Goal: Task Accomplishment & Management: Complete application form

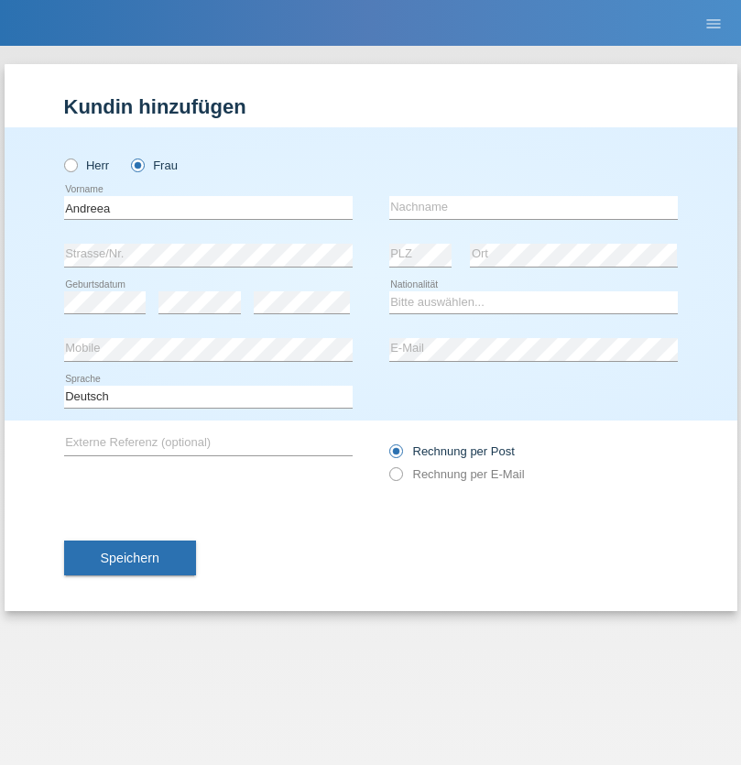
type input "Andreea"
click at [533, 207] on input "text" at bounding box center [533, 207] width 288 height 23
type input "Cristea"
select select "RO"
select select "C"
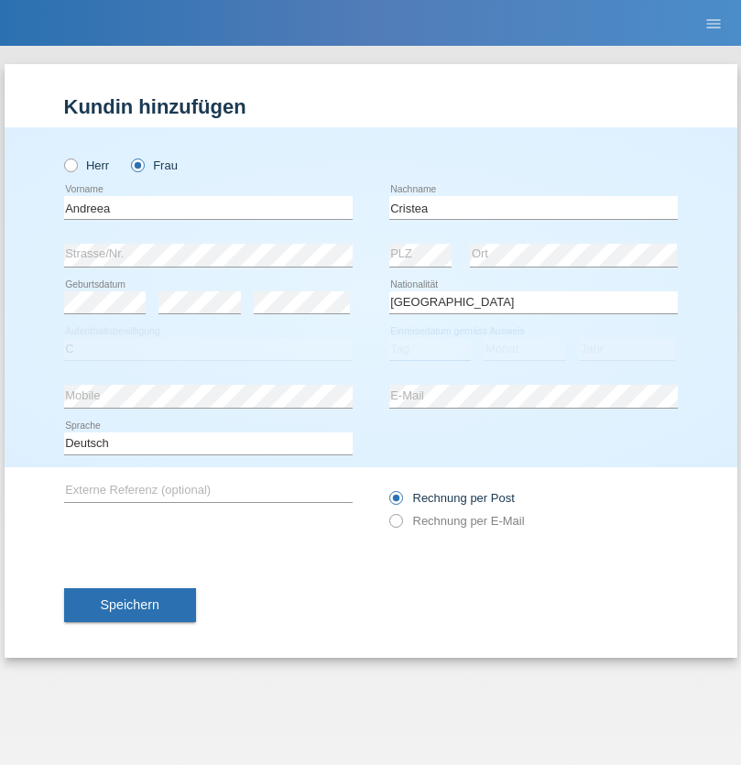
select select "01"
select select "07"
select select "2012"
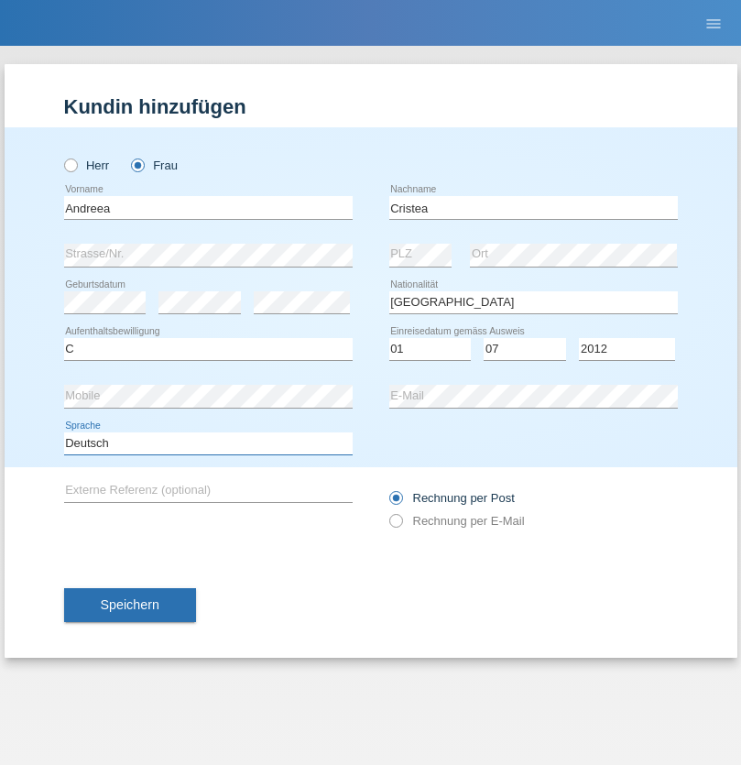
select select "en"
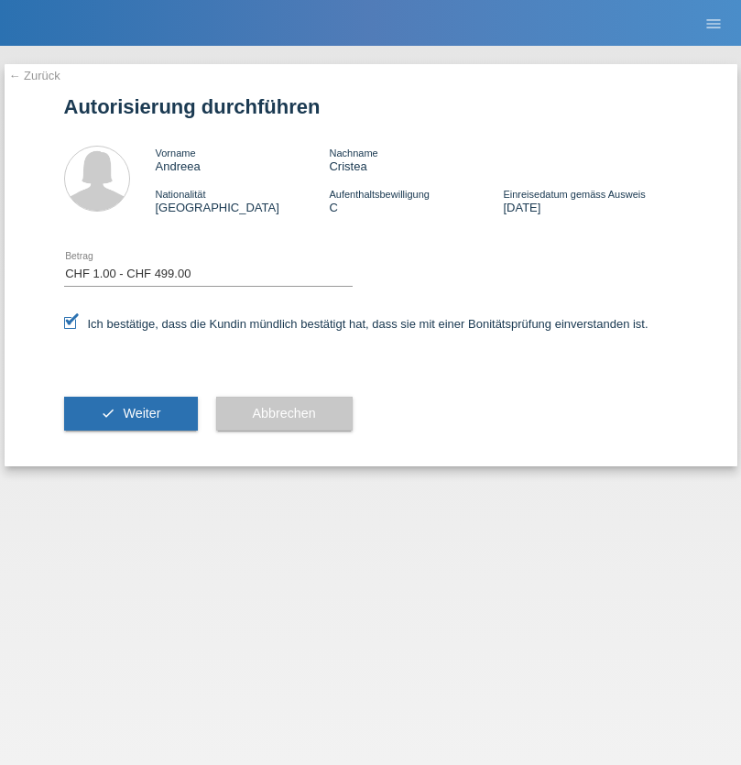
select select "1"
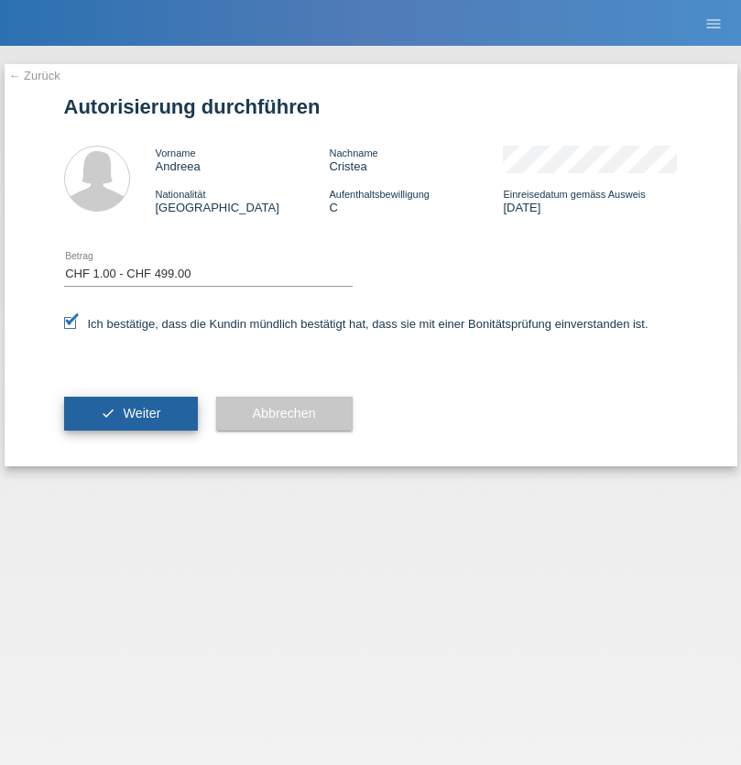
click at [130, 413] on span "Weiter" at bounding box center [142, 413] width 38 height 15
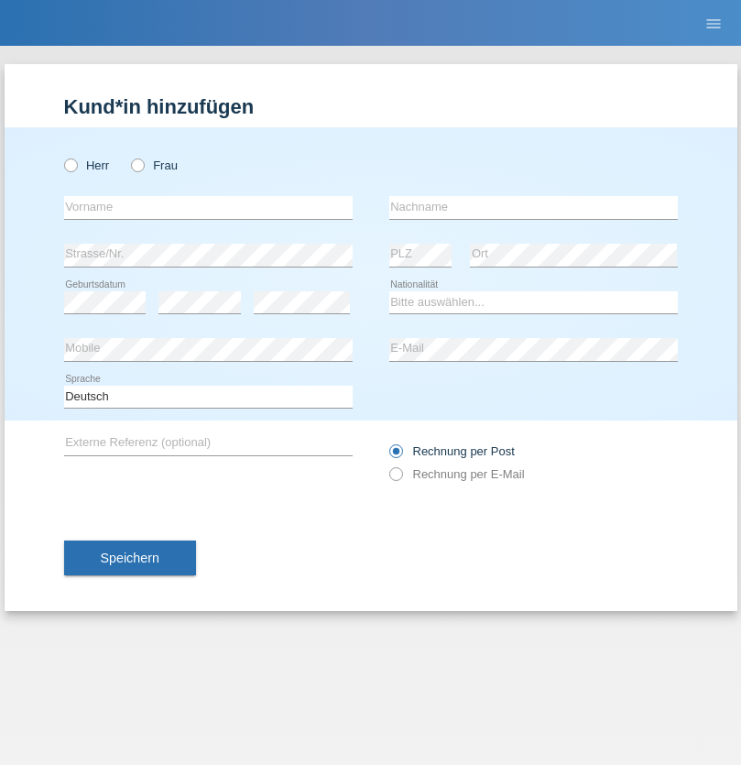
radio input "true"
click at [208, 207] on input "text" at bounding box center [208, 207] width 288 height 23
type input "Mustafije"
click at [533, 207] on input "text" at bounding box center [533, 207] width 288 height 23
type input "Akiki"
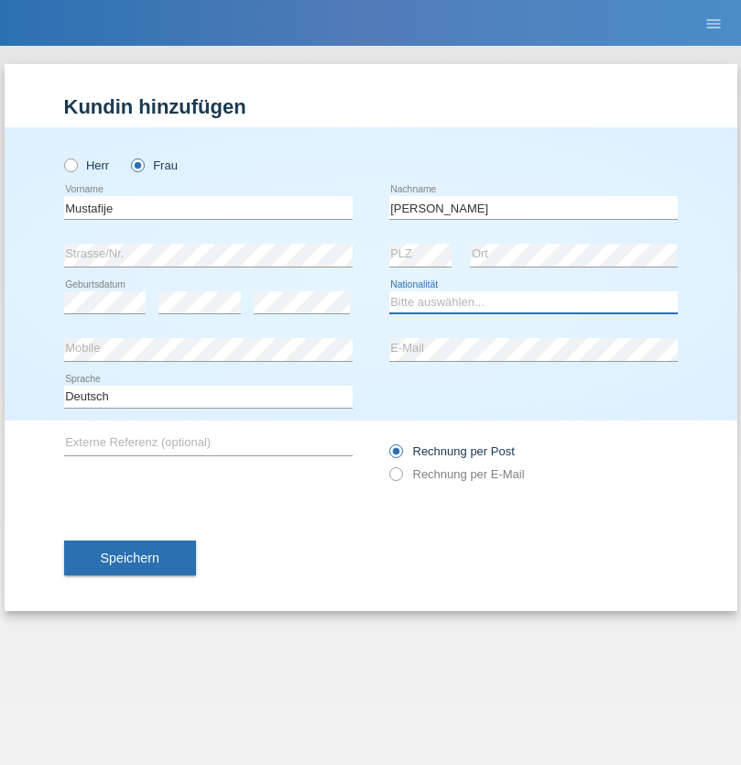
select select "CH"
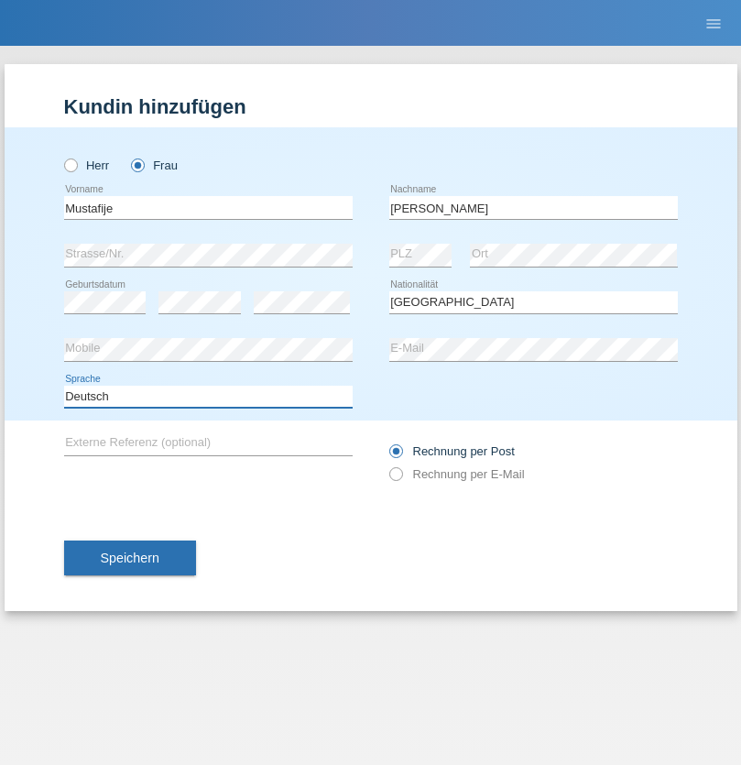
select select "en"
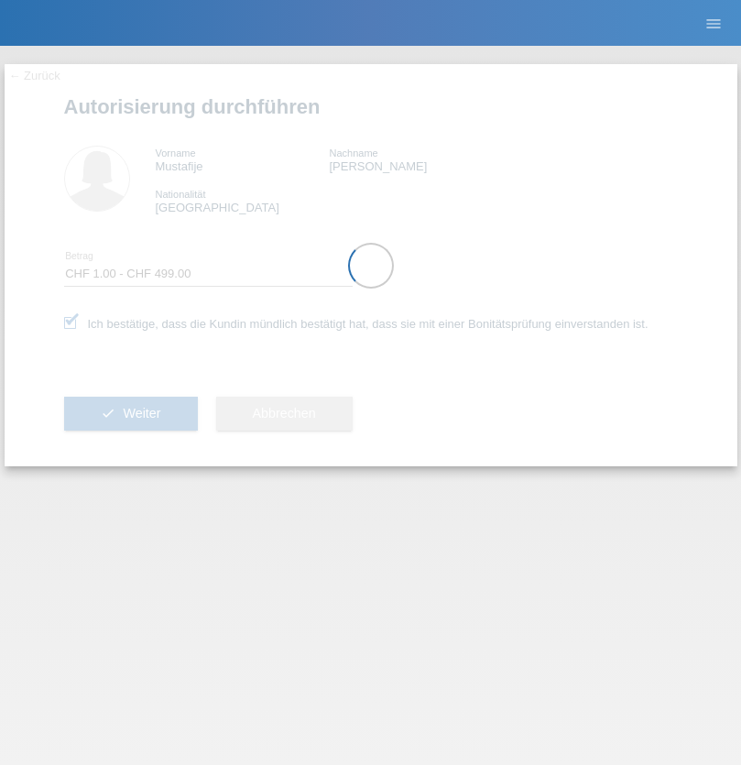
select select "1"
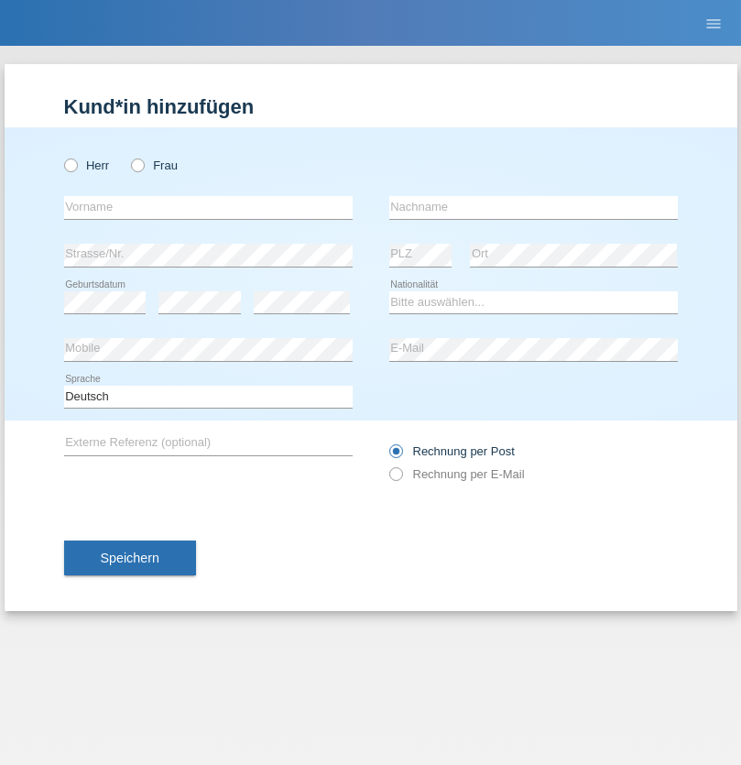
radio input "true"
click at [208, 207] on input "text" at bounding box center [208, 207] width 288 height 23
type input "Djemail"
click at [533, 207] on input "text" at bounding box center [533, 207] width 288 height 23
type input "[PERSON_NAME]"
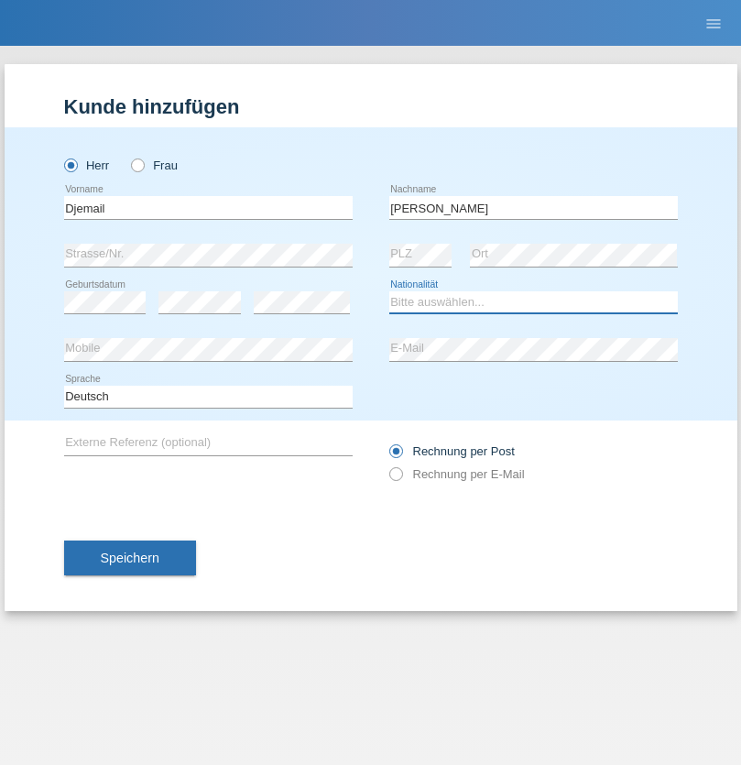
select select "CH"
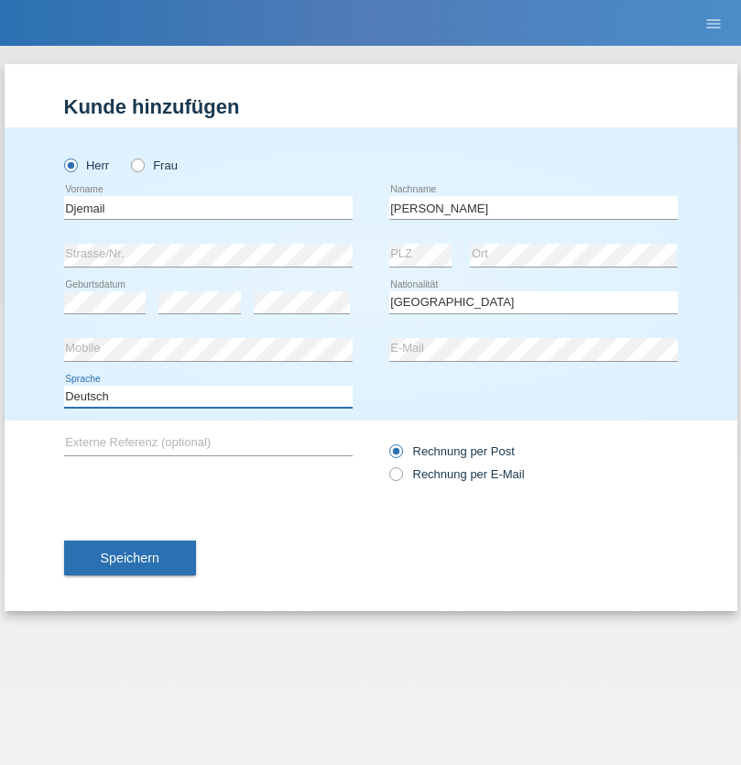
select select "en"
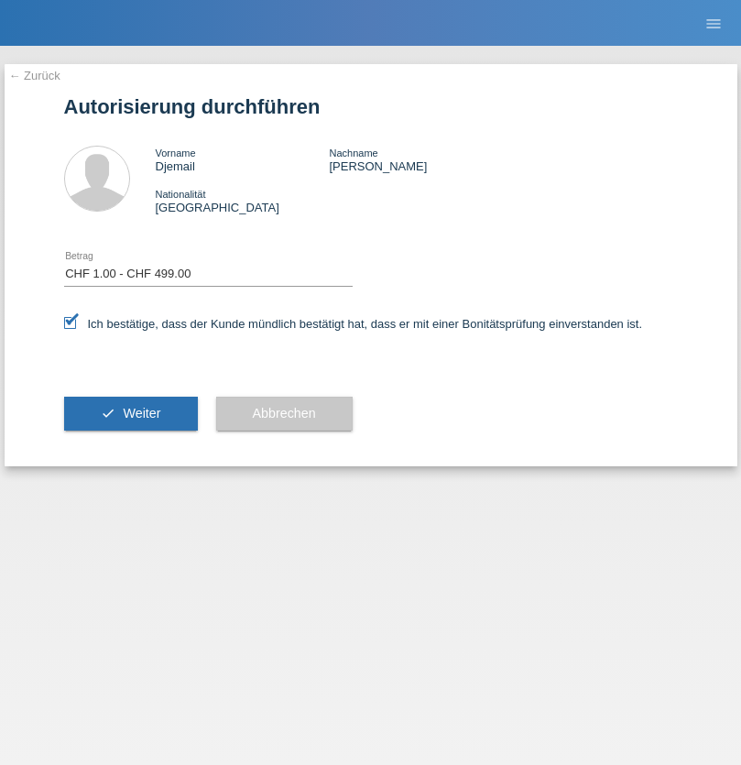
select select "1"
click at [130, 413] on span "Weiter" at bounding box center [142, 413] width 38 height 15
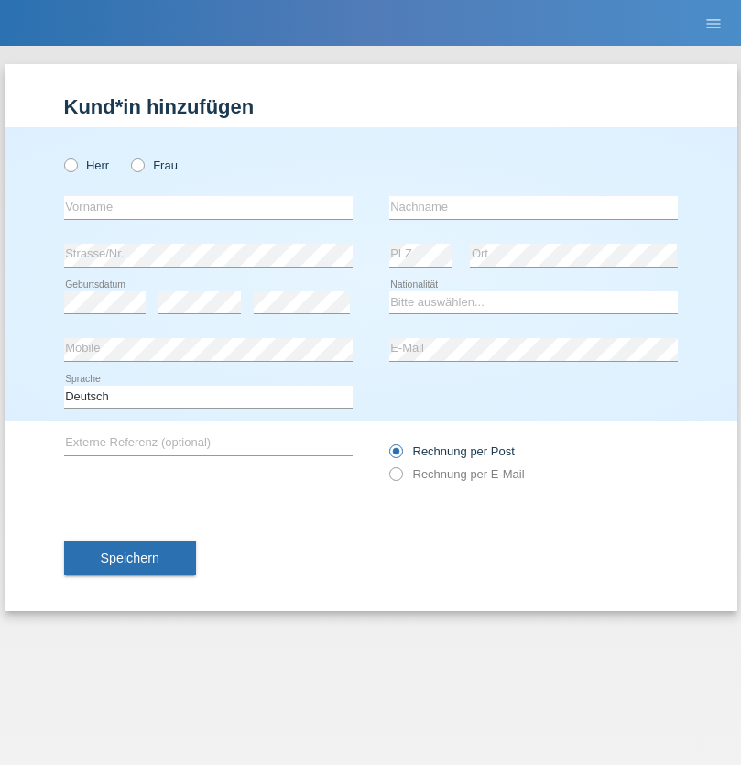
radio input "true"
click at [208, 207] on input "text" at bounding box center [208, 207] width 288 height 23
type input "Lucia"
click at [533, 207] on input "text" at bounding box center [533, 207] width 288 height 23
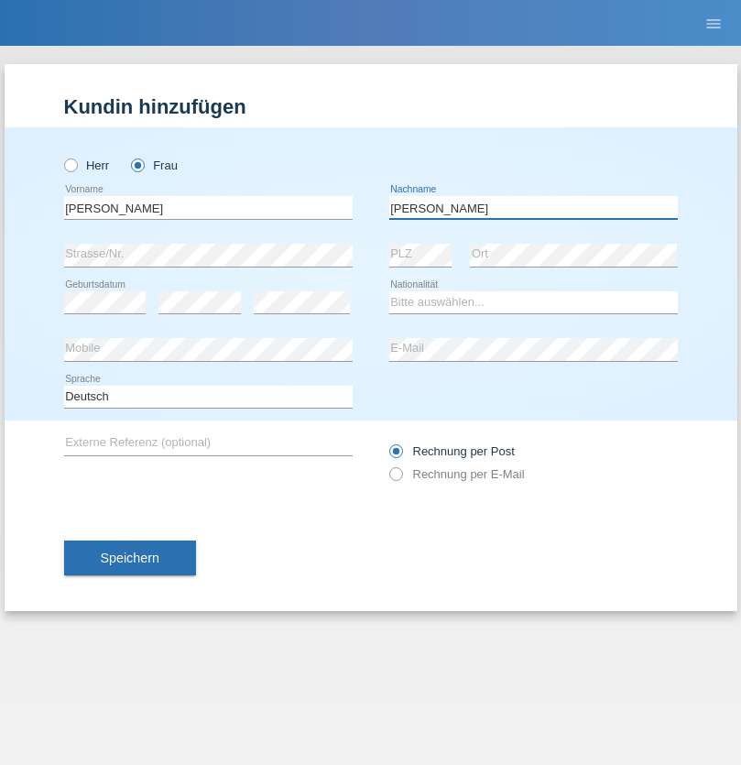
type input "Sarra"
select select "IT"
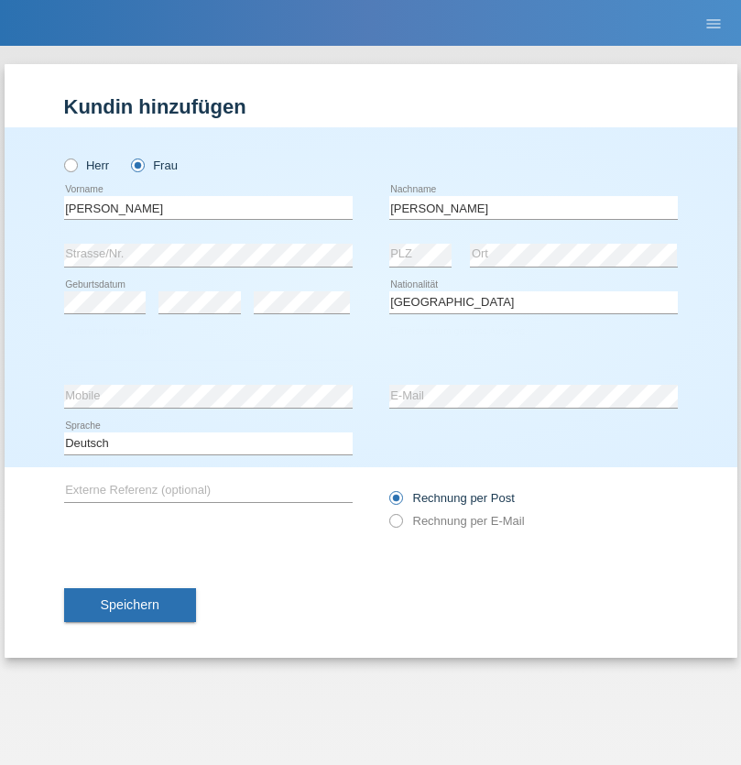
select select "C"
select select "01"
select select "09"
select select "2018"
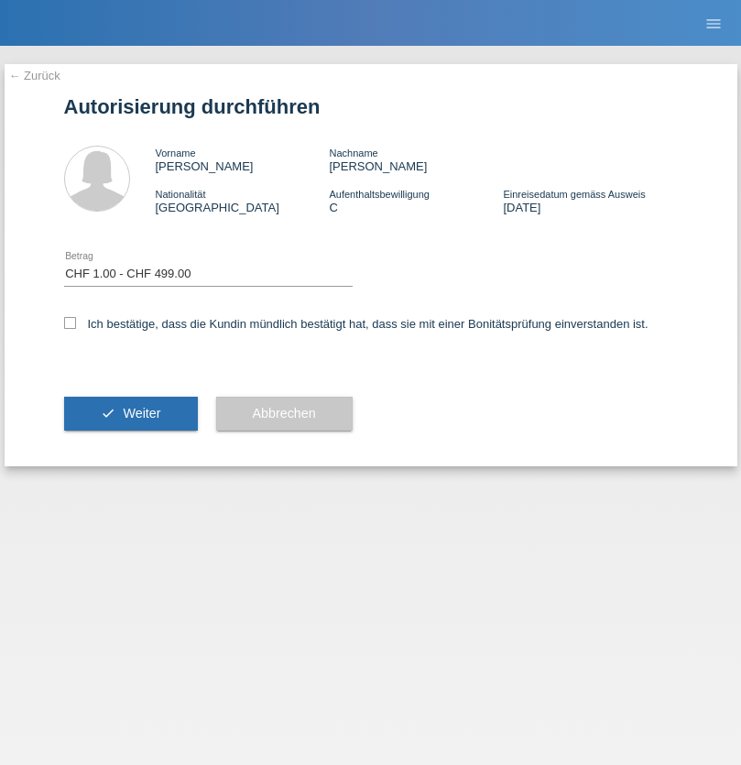
select select "1"
checkbox input "true"
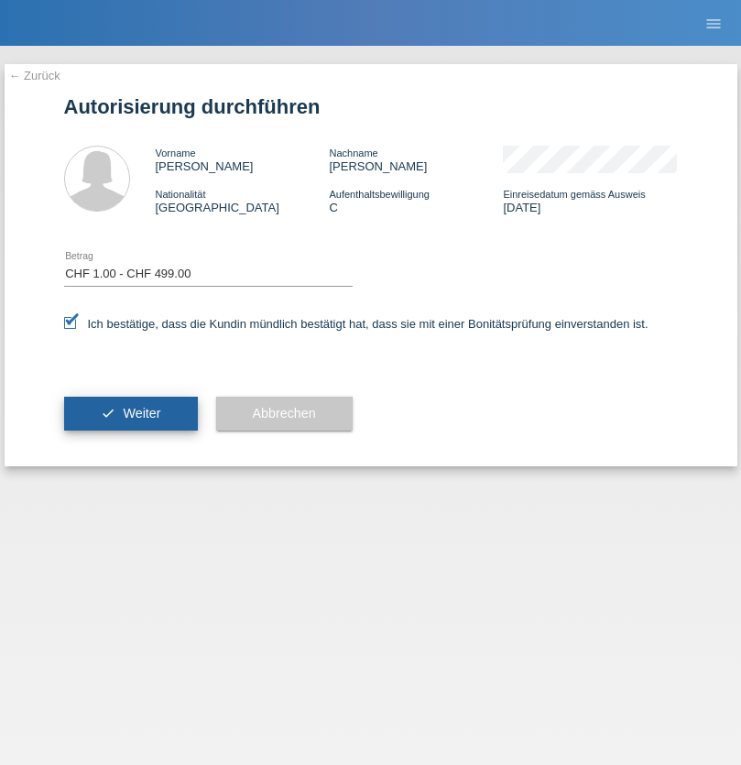
click at [130, 413] on span "Weiter" at bounding box center [142, 413] width 38 height 15
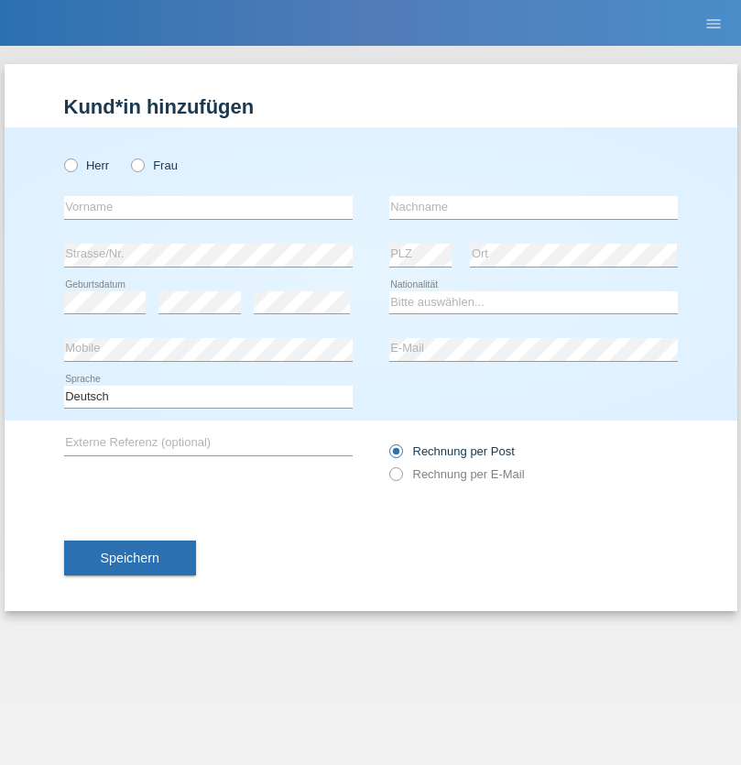
radio input "true"
click at [208, 207] on input "text" at bounding box center [208, 207] width 288 height 23
type input "[PERSON_NAME]"
click at [533, 207] on input "text" at bounding box center [533, 207] width 288 height 23
type input "Farner"
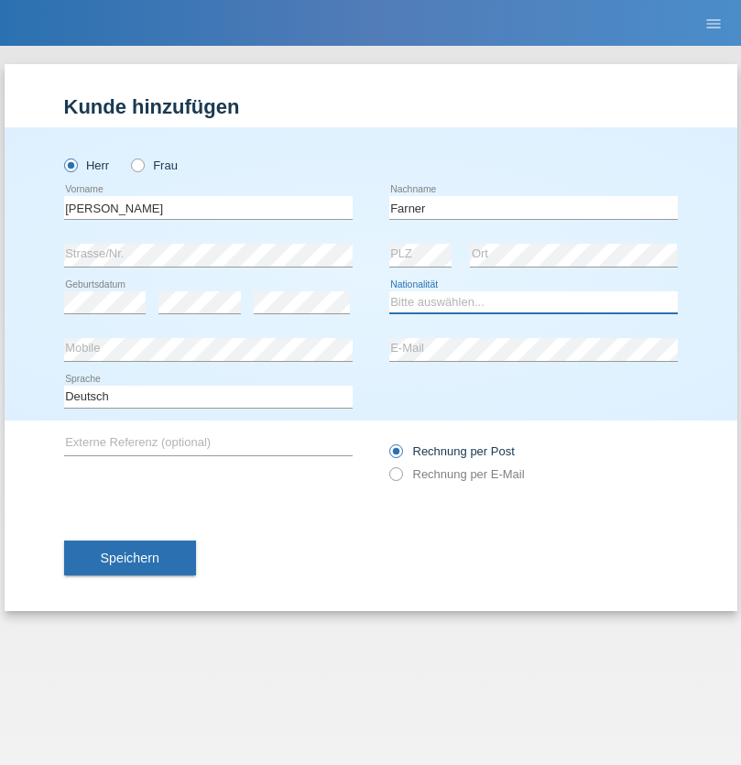
select select "CH"
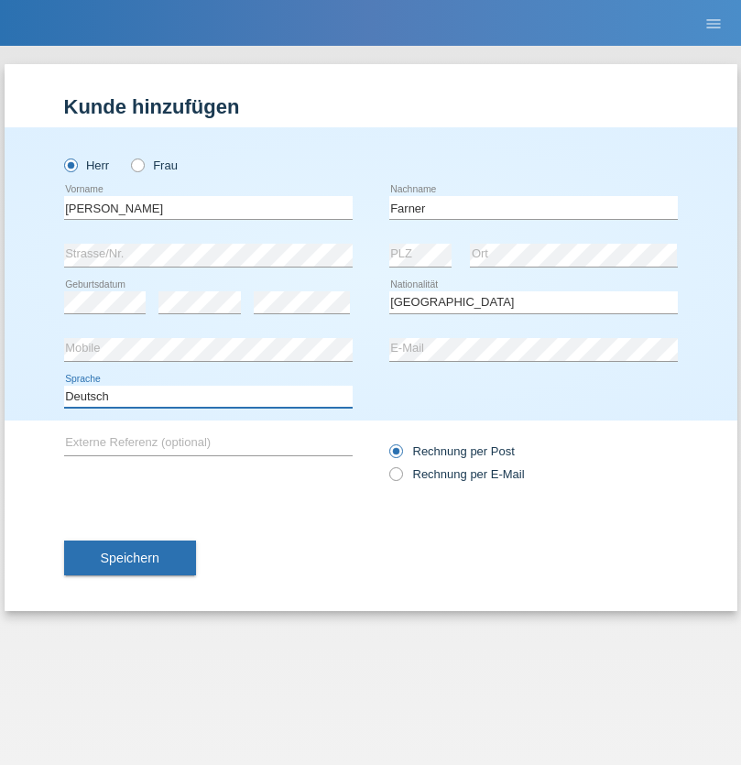
select select "en"
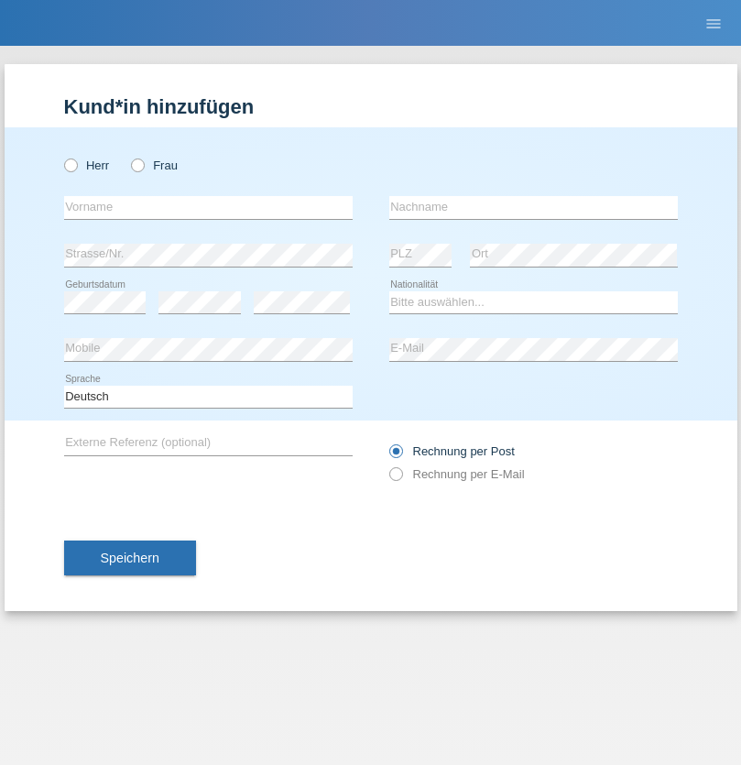
radio input "true"
select select "NL"
select select "C"
select select "01"
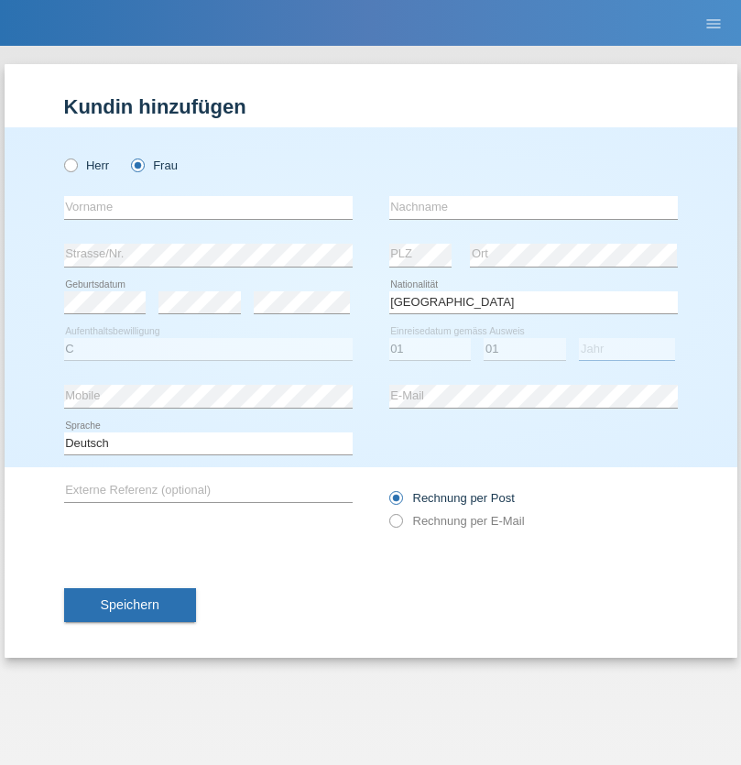
select select "2021"
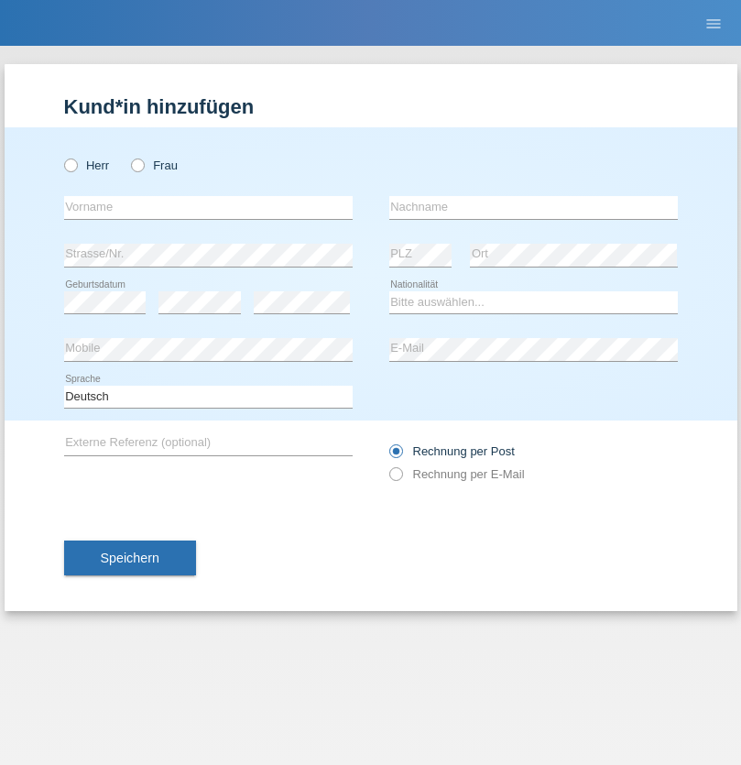
radio input "true"
click at [208, 207] on input "text" at bounding box center [208, 207] width 288 height 23
type input "[PERSON_NAME]"
click at [533, 207] on input "text" at bounding box center [533, 207] width 288 height 23
type input "Amaral"
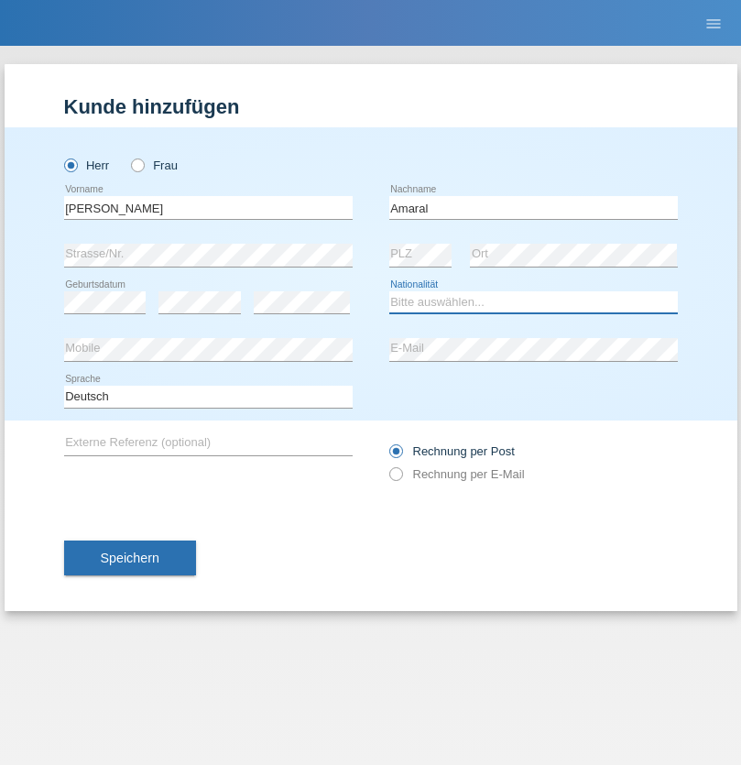
select select "PT"
select select "C"
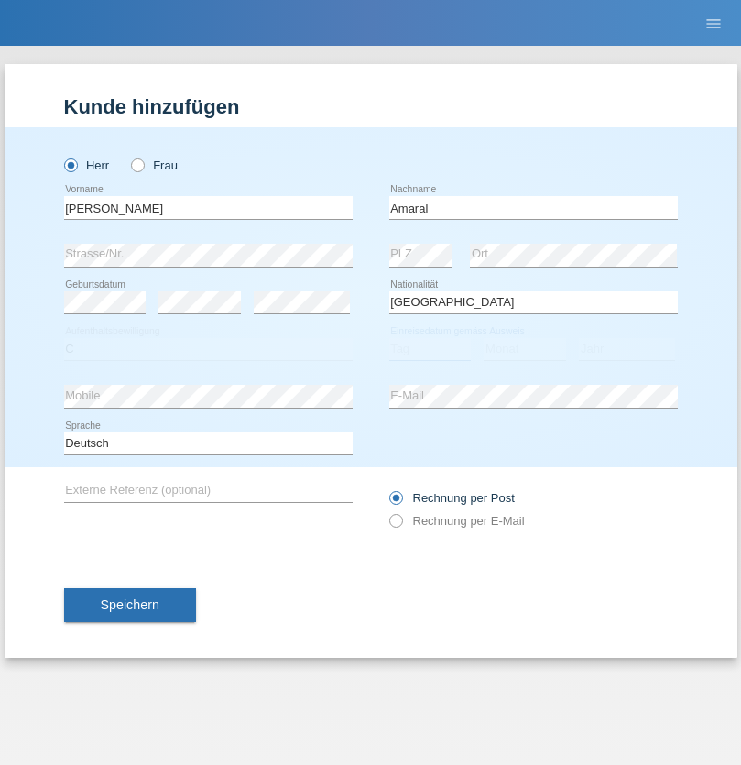
select select "06"
select select "07"
select select "2019"
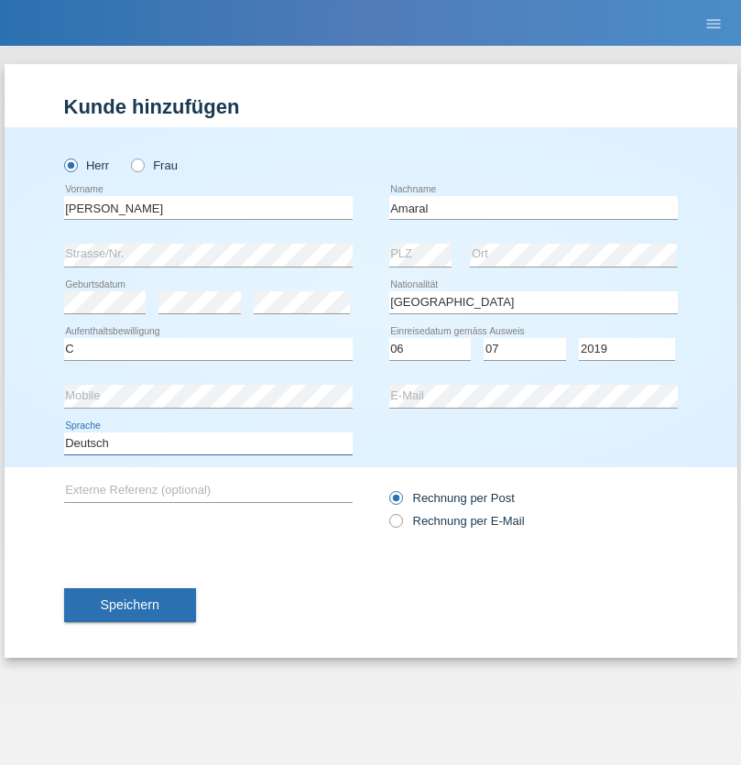
select select "en"
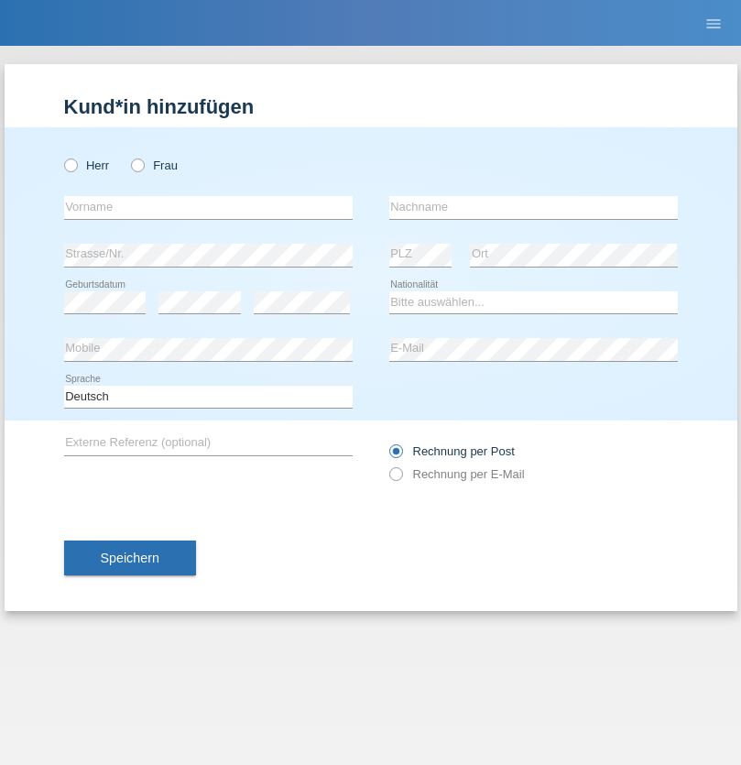
radio input "true"
click at [208, 207] on input "text" at bounding box center [208, 207] width 288 height 23
type input "tim"
click at [533, 207] on input "text" at bounding box center [533, 207] width 288 height 23
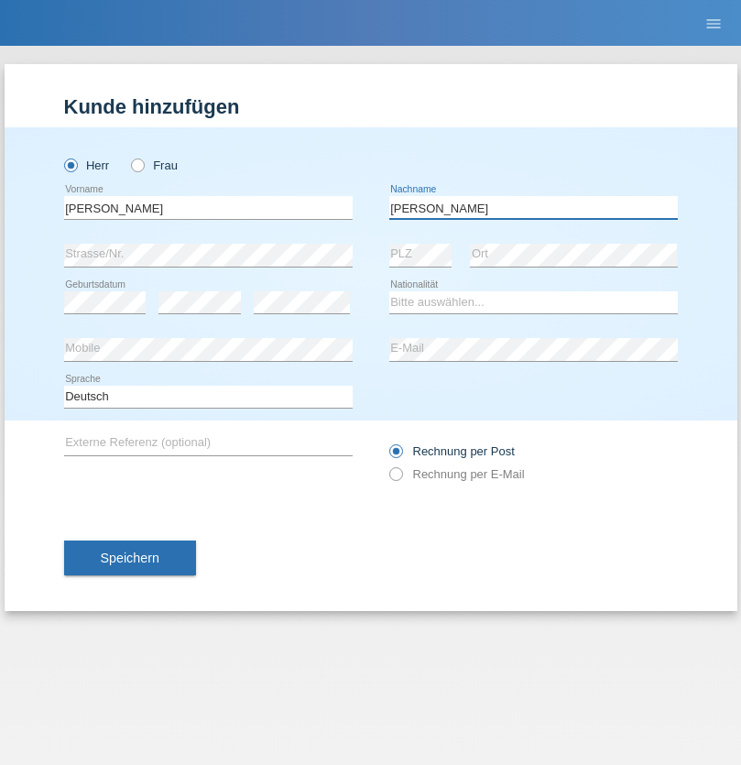
type input "Krüger"
select select "DE"
select select "C"
select select "05"
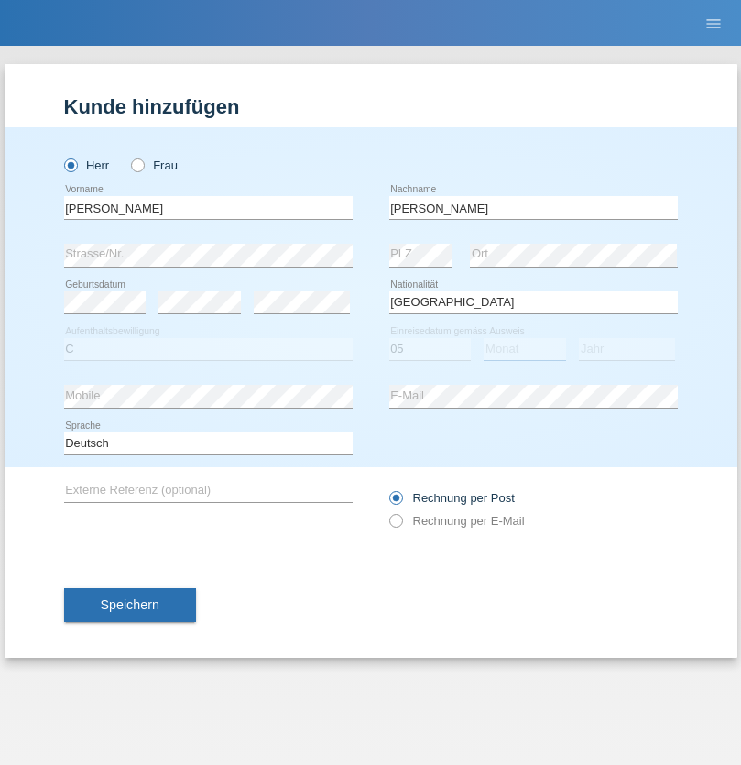
select select "04"
select select "2021"
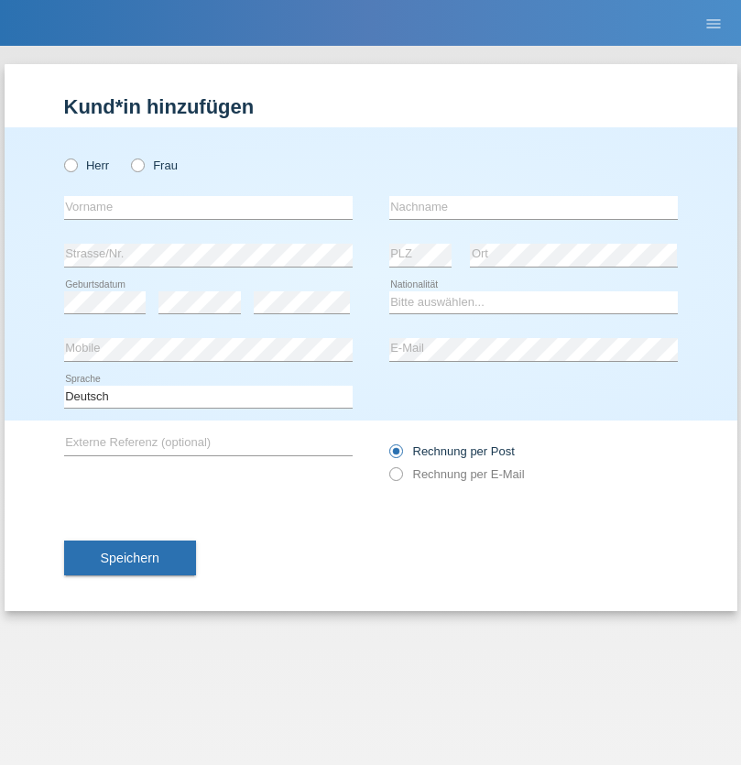
radio input "true"
click at [208, 207] on input "text" at bounding box center [208, 207] width 288 height 23
type input "Schumacher"
click at [533, 207] on input "text" at bounding box center [533, 207] width 288 height 23
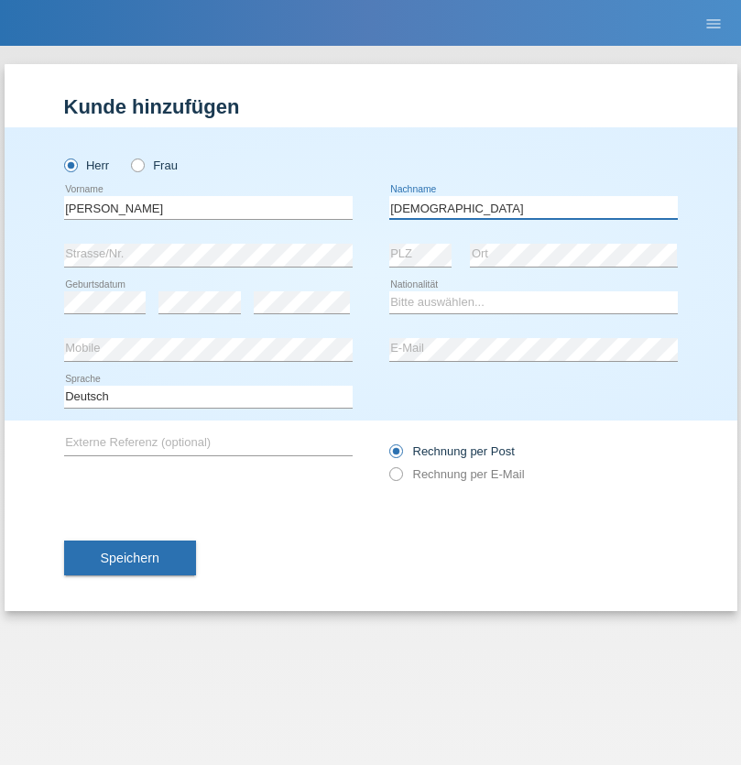
type input "Christian"
select select "CH"
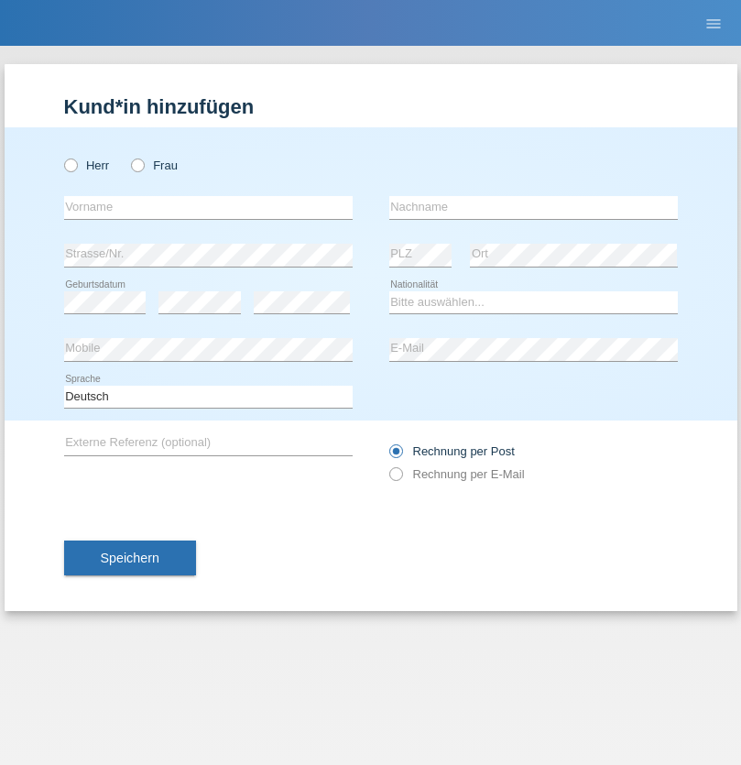
radio input "true"
click at [208, 207] on input "text" at bounding box center [208, 207] width 288 height 23
type input "agnertina"
click at [533, 207] on input "text" at bounding box center [533, 207] width 288 height 23
type input "noshaj"
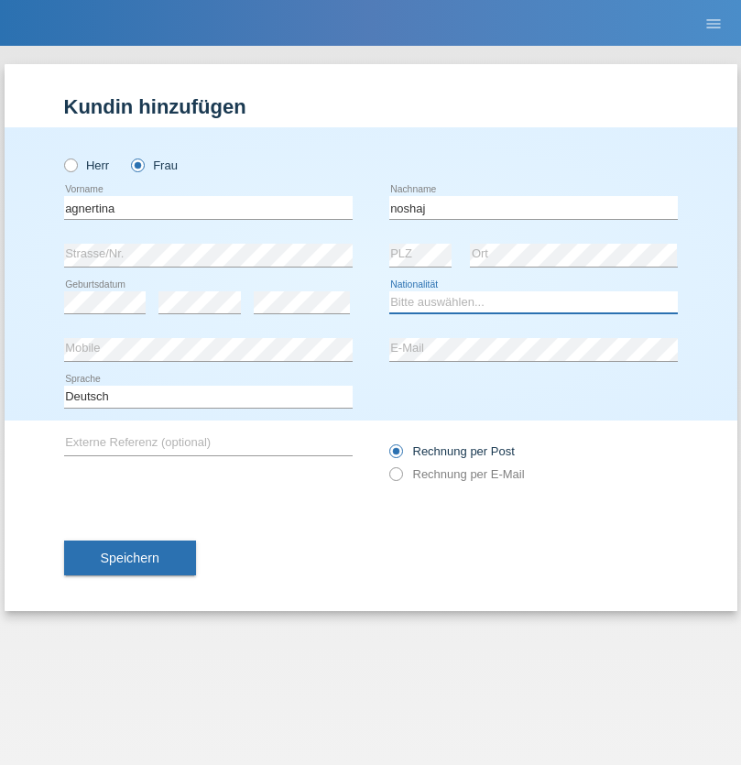
select select "NL"
select select "C"
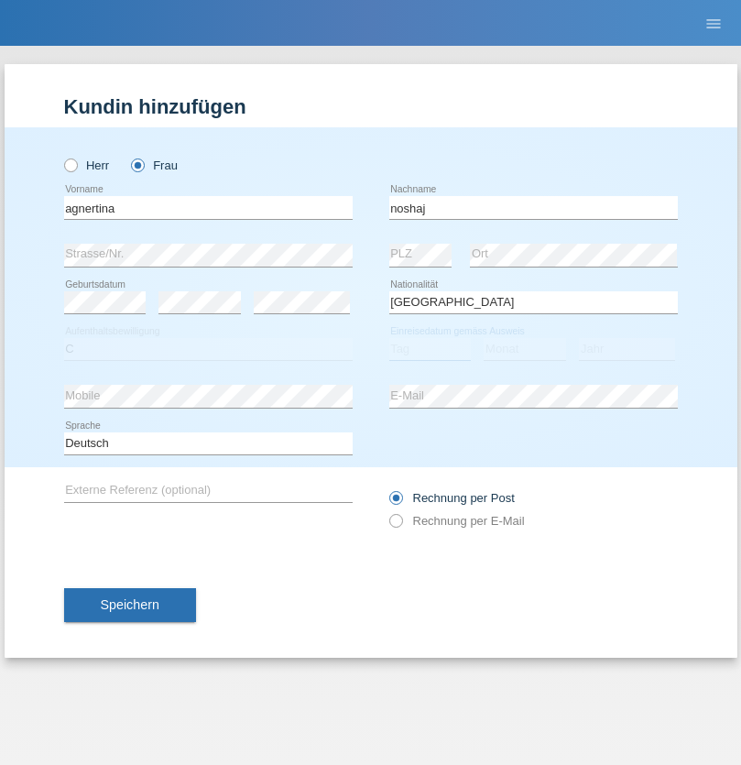
select select "01"
select select "08"
select select "2021"
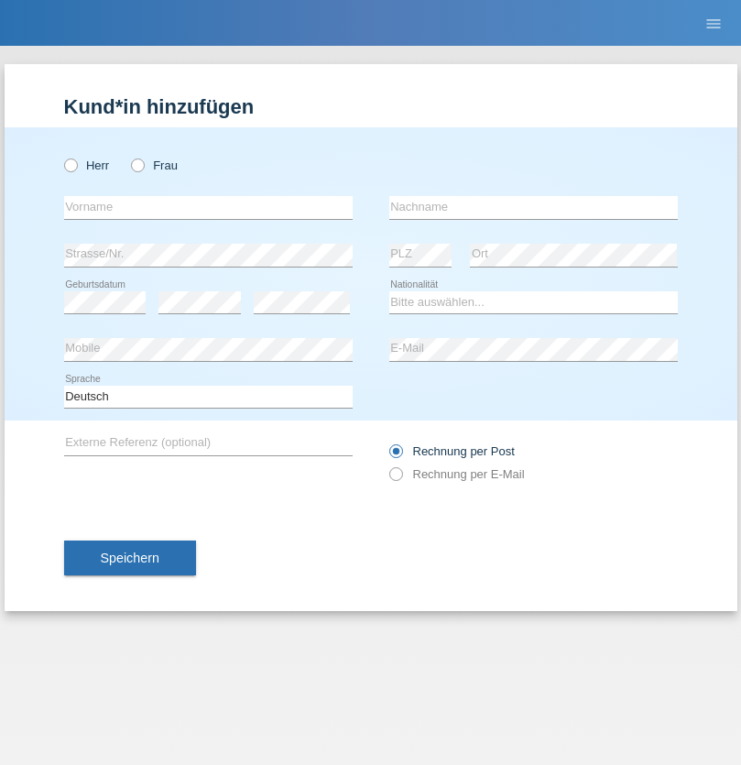
radio input "true"
click at [208, 207] on input "text" at bounding box center [208, 207] width 288 height 23
type input "[PERSON_NAME]"
click at [533, 207] on input "text" at bounding box center [533, 207] width 288 height 23
type input "Pinzo"
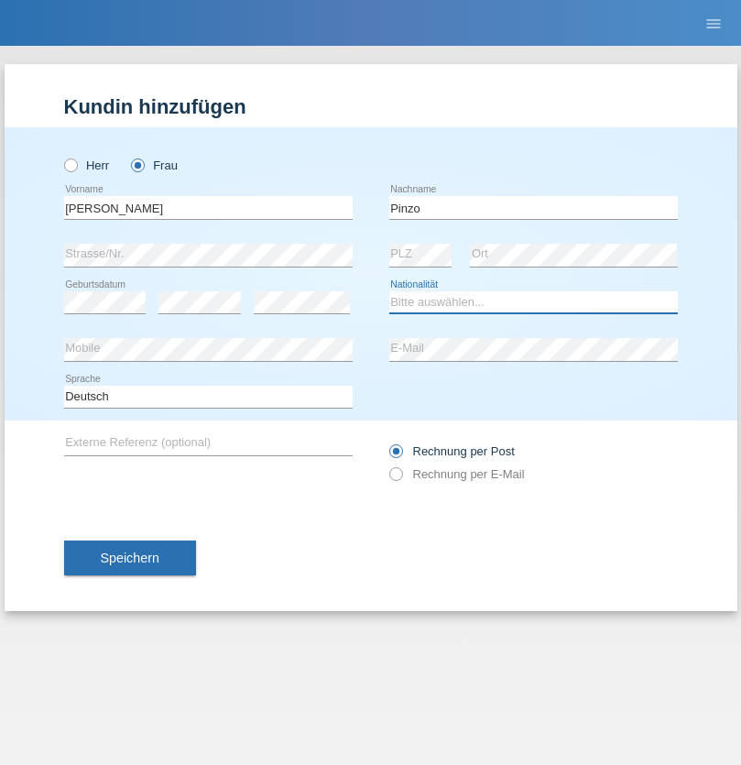
select select "CH"
radio input "true"
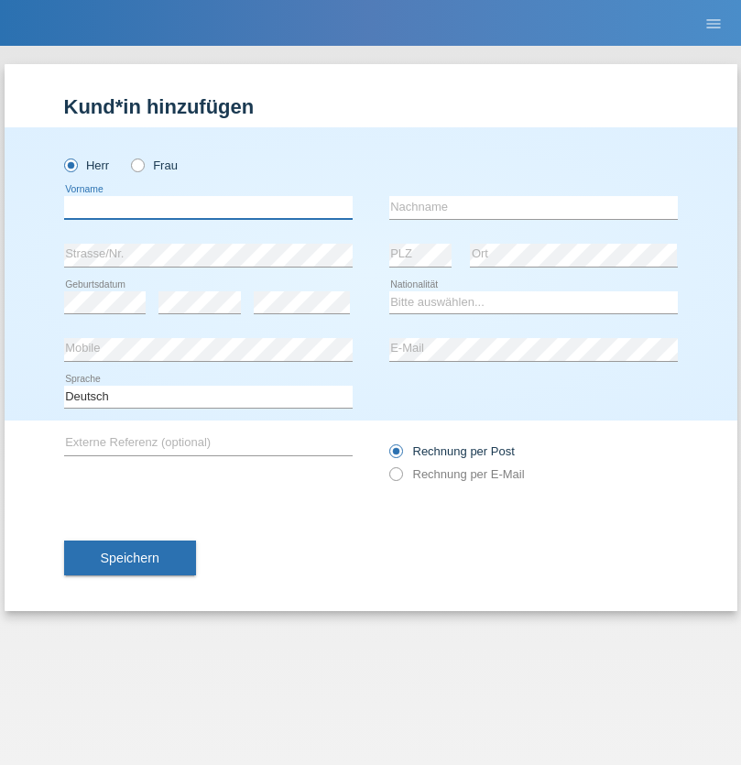
click at [208, 207] on input "text" at bounding box center [208, 207] width 288 height 23
type input "ali"
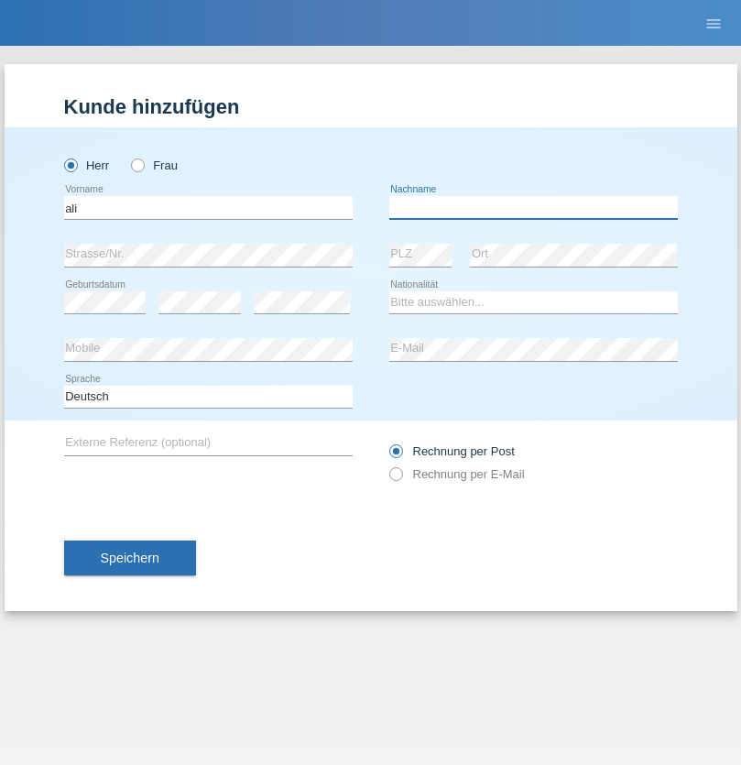
click at [533, 207] on input "text" at bounding box center [533, 207] width 288 height 23
type input "Amini"
select select "AF"
select select "C"
select select "18"
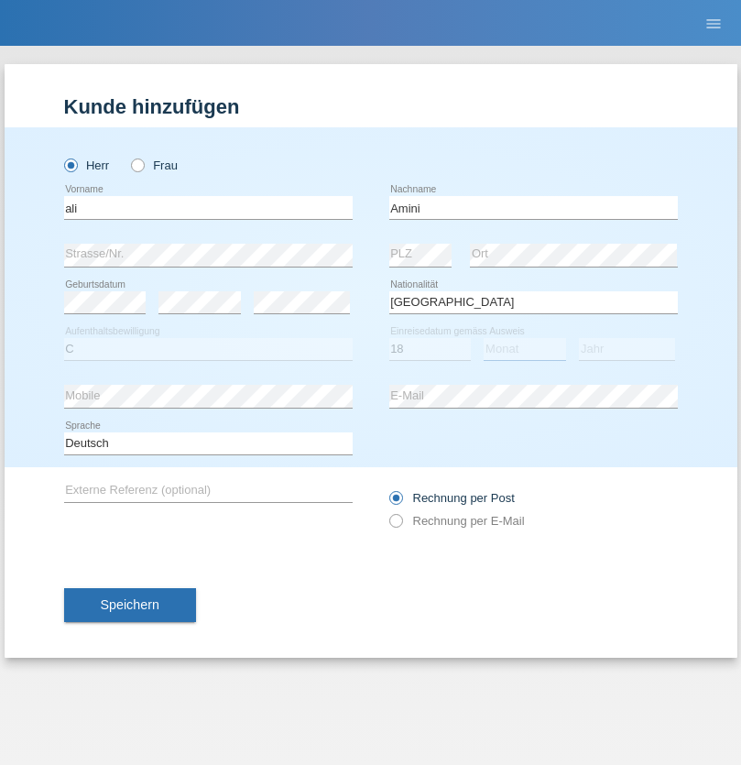
select select "08"
select select "2015"
